Goal: Task Accomplishment & Management: Complete application form

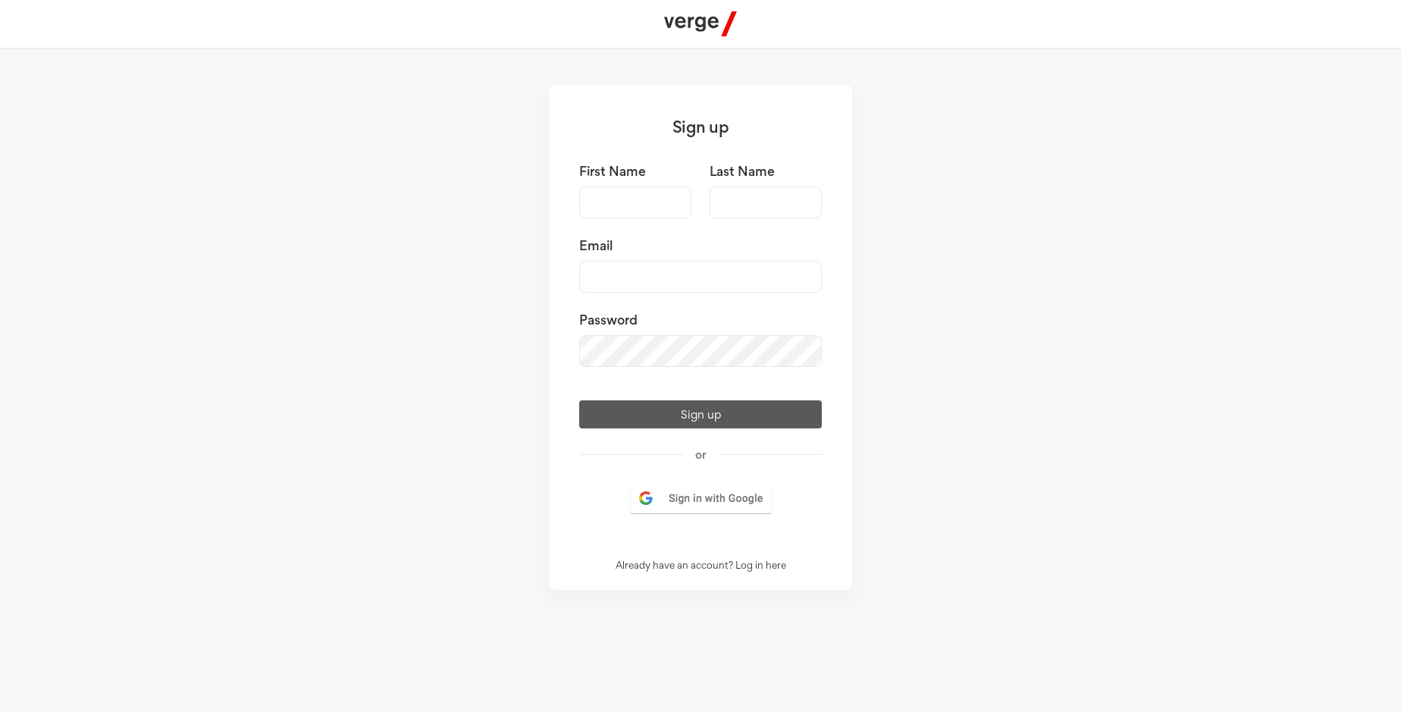
click at [635, 202] on input "First Name" at bounding box center [635, 203] width 112 height 32
type input "[PERSON_NAME]"
click at [766, 202] on input "Last Name" at bounding box center [766, 203] width 112 height 32
type input "[PERSON_NAME]"
click at [701, 277] on input "Email" at bounding box center [700, 277] width 243 height 32
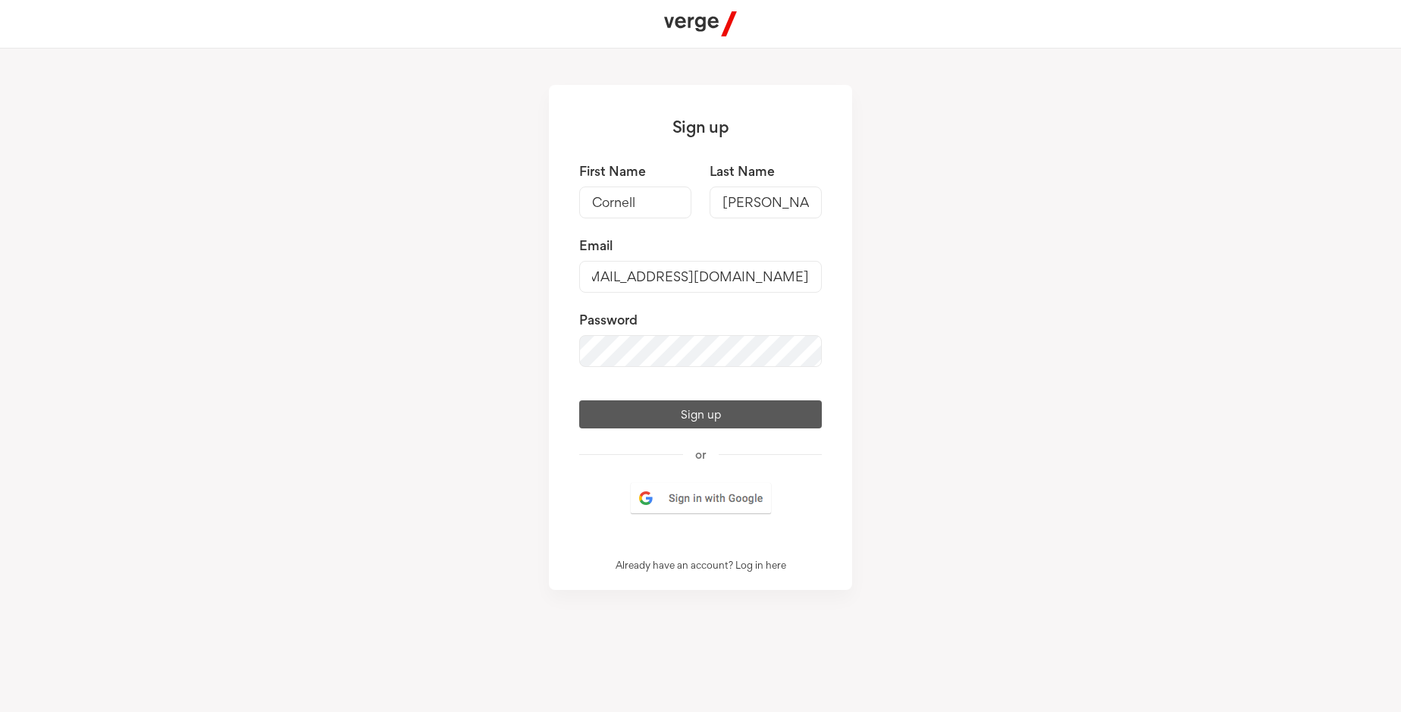
scroll to position [0, 38]
type input "[EMAIL_ADDRESS][DOMAIN_NAME]"
click at [701, 414] on button "Sign up" at bounding box center [700, 414] width 243 height 28
